Goal: Task Accomplishment & Management: Complete application form

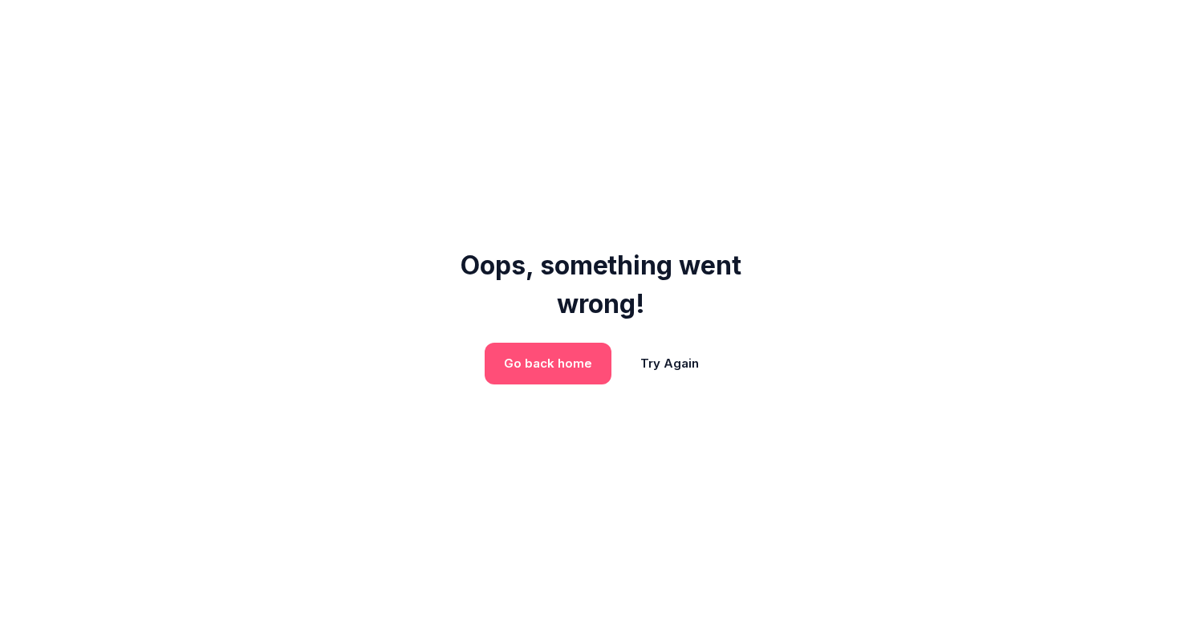
click at [566, 363] on link "Go back home" at bounding box center [548, 363] width 88 height 16
click at [678, 357] on button "Try Again" at bounding box center [669, 364] width 97 height 42
